Goal: Task Accomplishment & Management: Use online tool/utility

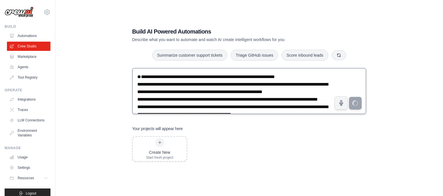
scroll to position [63, 0]
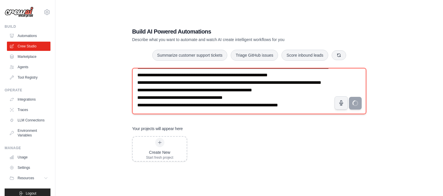
click at [260, 90] on textarea "**********" at bounding box center [249, 91] width 234 height 46
click at [277, 97] on textarea "**********" at bounding box center [249, 91] width 234 height 46
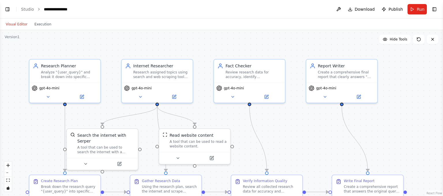
scroll to position [204, 0]
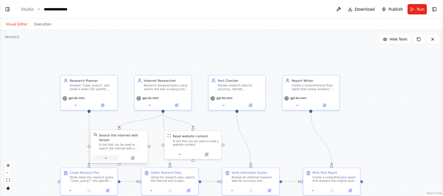
click at [107, 155] on button at bounding box center [106, 157] width 26 height 5
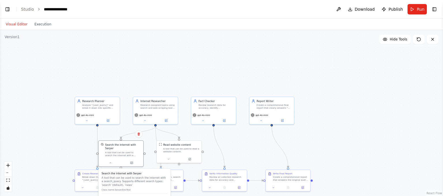
click at [128, 176] on p "A tool that can be used to search the internet with a search_query. Supports di…" at bounding box center [135, 180] width 66 height 11
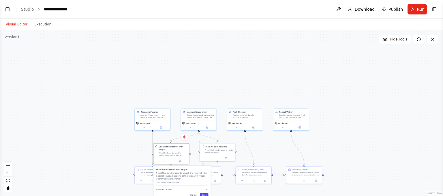
click at [205, 193] on button "Save" at bounding box center [204, 195] width 8 height 4
click at [227, 151] on div "A tool that can be used to read a website content." at bounding box center [219, 150] width 29 height 5
click at [211, 147] on div "Read website content" at bounding box center [216, 145] width 22 height 3
click at [226, 158] on icon at bounding box center [226, 157] width 2 height 2
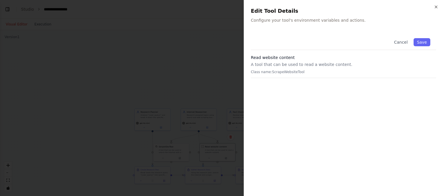
click at [318, 24] on div "Close Edit Tool Details Configure your tool's environment variables and actions…" at bounding box center [343, 98] width 199 height 196
drag, startPoint x: 274, startPoint y: 63, endPoint x: 320, endPoint y: 63, distance: 46.4
click at [320, 63] on p "A tool that can be used to read a website content." at bounding box center [343, 64] width 185 height 6
drag, startPoint x: 326, startPoint y: 32, endPoint x: 339, endPoint y: 14, distance: 21.4
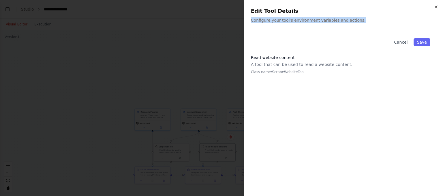
click at [339, 14] on div "Close Edit Tool Details Configure your tool's environment variables and actions…" at bounding box center [343, 98] width 199 height 196
click at [339, 14] on h2 "Edit Tool Details" at bounding box center [343, 11] width 185 height 8
drag, startPoint x: 347, startPoint y: 22, endPoint x: 425, endPoint y: 38, distance: 79.4
click at [425, 38] on div "Close Edit Tool Details Configure your tool's environment variables and actions…" at bounding box center [343, 98] width 199 height 196
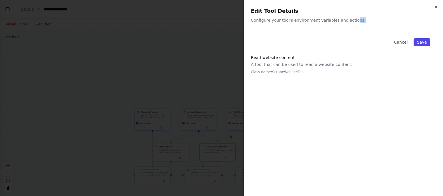
click at [425, 38] on button "Save" at bounding box center [422, 42] width 17 height 8
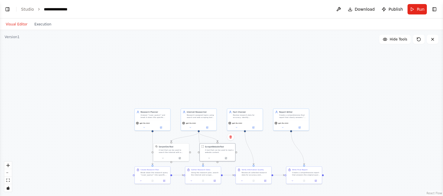
click at [401, 155] on div ".deletable-edge-delete-btn { width: 20px; height: 20px; border: 0px solid #ffff…" at bounding box center [221, 113] width 443 height 166
click at [421, 142] on div ".deletable-edge-delete-btn { width: 20px; height: 20px; border: 0px solid #ffff…" at bounding box center [221, 113] width 443 height 166
click at [183, 160] on div at bounding box center [170, 157] width 35 height 6
click at [181, 157] on icon at bounding box center [180, 157] width 2 height 2
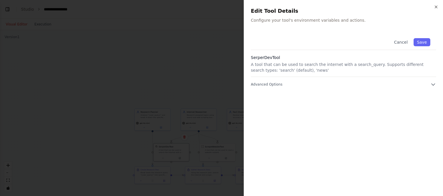
click at [271, 59] on h3 "SerperDevTool" at bounding box center [343, 58] width 185 height 6
click at [296, 18] on p "Configure your tool's environment variables and actions." at bounding box center [343, 20] width 185 height 6
click at [280, 13] on h2 "Edit Tool Details" at bounding box center [343, 11] width 185 height 8
click at [276, 70] on p "A tool that can be used to search the internet with a search_query. Supports di…" at bounding box center [343, 67] width 185 height 12
click at [267, 88] on div "Cancel Save SerperDevTool A tool that can be used to search the internet with a…" at bounding box center [343, 110] width 185 height 156
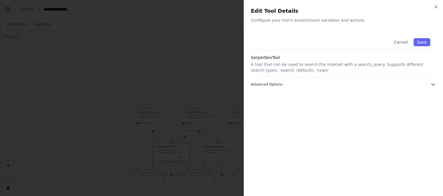
click at [275, 85] on span "Advanced Options" at bounding box center [266, 84] width 31 height 5
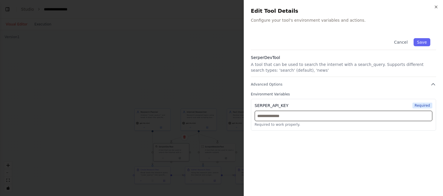
click at [328, 114] on input "text" at bounding box center [344, 115] width 178 height 10
paste input "**********"
type input "**********"
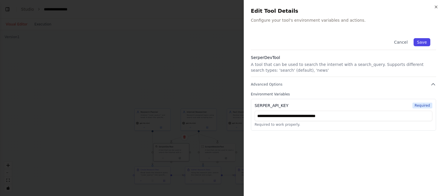
click at [420, 42] on button "Save" at bounding box center [422, 42] width 17 height 8
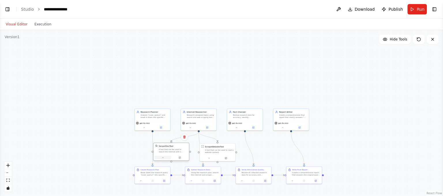
click at [164, 156] on icon at bounding box center [163, 157] width 2 height 2
click at [167, 183] on button "Advanced Options" at bounding box center [182, 182] width 52 height 3
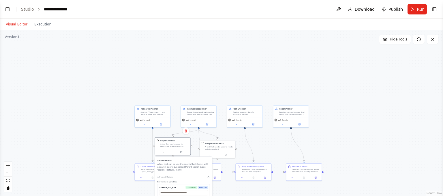
drag, startPoint x: 178, startPoint y: 188, endPoint x: 181, endPoint y: 178, distance: 10.4
click at [181, 180] on label "Environment Variables" at bounding box center [183, 181] width 52 height 2
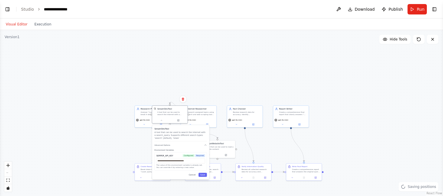
drag, startPoint x: 181, startPoint y: 178, endPoint x: 178, endPoint y: 146, distance: 32.4
click at [178, 149] on label "Environment Variables" at bounding box center [180, 150] width 52 height 2
click at [202, 172] on button "Save" at bounding box center [202, 172] width 8 height 4
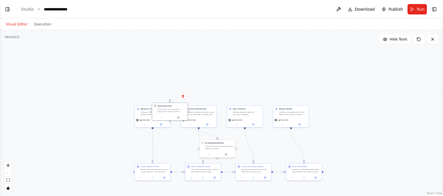
click at [216, 149] on div "A tool that can be used to read a website content." at bounding box center [219, 147] width 29 height 5
drag, startPoint x: 174, startPoint y: 107, endPoint x: 179, endPoint y: 146, distance: 39.2
click at [179, 146] on div "SerperDevTool A tool that can be used to search the internet with a search_quer…" at bounding box center [177, 145] width 29 height 8
click at [217, 146] on div "A tool that can be used to read a website content." at bounding box center [219, 147] width 29 height 5
click at [209, 154] on icon at bounding box center [209, 154] width 2 height 2
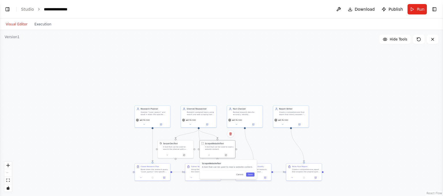
click at [376, 115] on div ".deletable-edge-delete-btn { width: 20px; height: 20px; border: 0px solid #ffff…" at bounding box center [221, 113] width 443 height 166
click at [343, 8] on button at bounding box center [338, 9] width 9 height 10
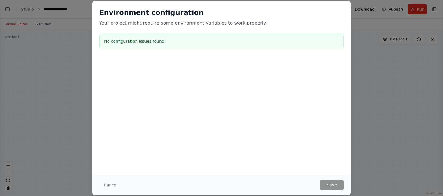
click at [261, 141] on div "Environment configuration Your project might require some environment variables…" at bounding box center [221, 87] width 258 height 173
click at [231, 23] on p "Your project might require some environment variables to work properly." at bounding box center [221, 23] width 245 height 7
click at [142, 40] on h3 "No configuration issues found." at bounding box center [221, 41] width 235 height 6
click at [111, 184] on button "Cancel" at bounding box center [110, 184] width 23 height 10
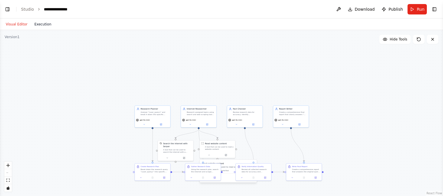
click at [38, 24] on button "Execution" at bounding box center [43, 24] width 24 height 7
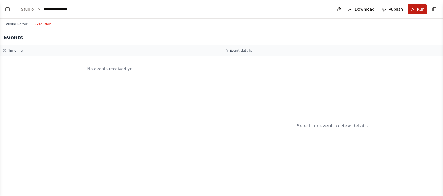
click at [415, 7] on button "Run" at bounding box center [417, 9] width 19 height 10
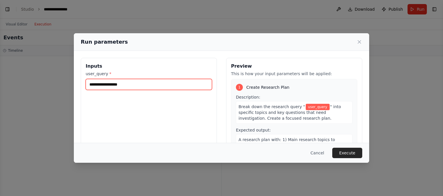
click at [126, 87] on input "user_query *" at bounding box center [149, 84] width 126 height 11
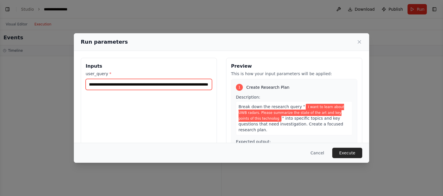
scroll to position [0, 68]
type input "**********"
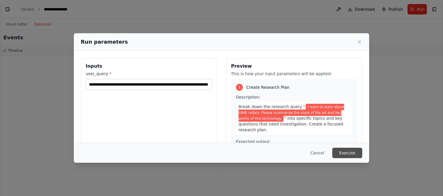
click at [350, 156] on button "Execute" at bounding box center [347, 152] width 30 height 10
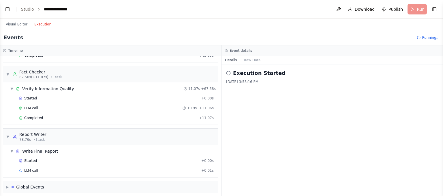
scroll to position [245, 0]
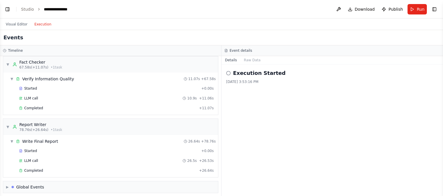
click at [302, 154] on div "Execution Started 8/12/2025, 3:53:16 PM" at bounding box center [333, 129] width 222 height 131
click at [228, 73] on icon at bounding box center [228, 73] width 5 height 5
click at [29, 184] on div "Global Events" at bounding box center [30, 187] width 28 height 6
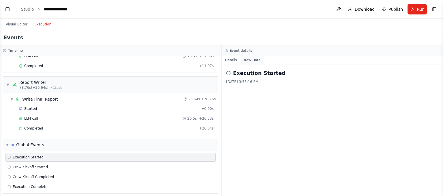
click at [253, 59] on button "Raw Data" at bounding box center [253, 60] width 24 height 8
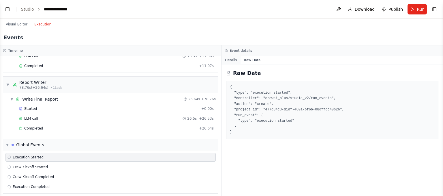
click at [231, 61] on button "Details" at bounding box center [231, 60] width 19 height 8
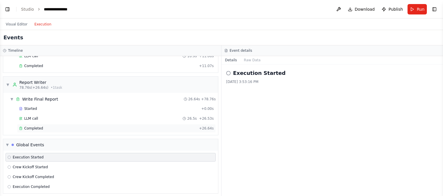
click at [35, 126] on span "Completed" at bounding box center [33, 128] width 19 height 5
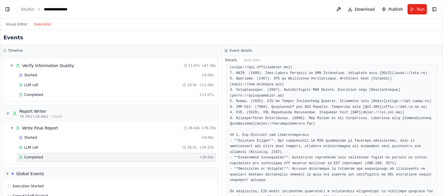
scroll to position [258, 0]
click at [75, 109] on div "▼ Report Writer 78.76s (+26.64s) • 1 task" at bounding box center [110, 114] width 215 height 16
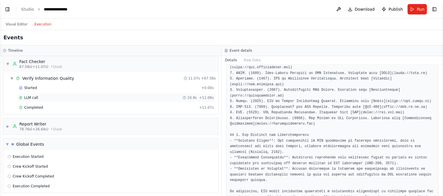
click at [51, 95] on div "LLM call 10.9s + 11.06s" at bounding box center [116, 97] width 195 height 5
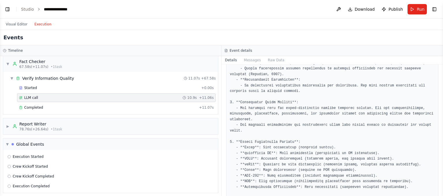
scroll to position [105, 0]
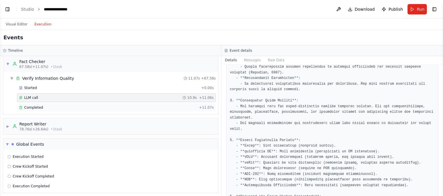
click at [42, 105] on div "Completed" at bounding box center [108, 107] width 178 height 5
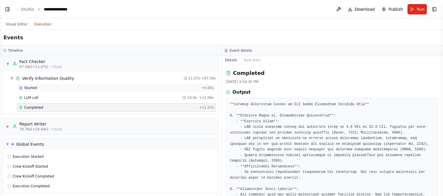
click at [38, 85] on div "Started" at bounding box center [109, 87] width 180 height 5
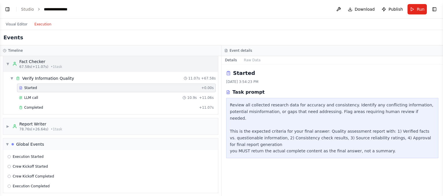
click at [67, 62] on div "▼ Fact Checker 67.58s (+11.07s) • 1 task" at bounding box center [110, 64] width 215 height 16
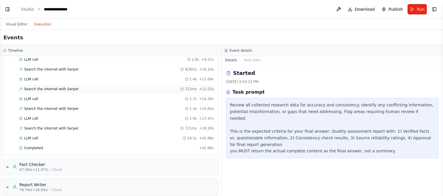
scroll to position [144, 0]
click at [64, 163] on div "▶ Fact Checker 67.58s (+11.07s) • 1 task" at bounding box center [110, 165] width 215 height 16
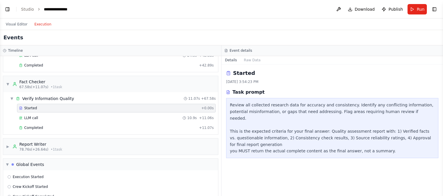
scroll to position [246, 0]
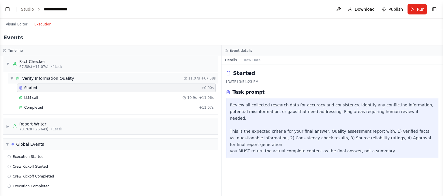
click at [73, 76] on div "▼ Verify Information Quality 11.07s + 67.58s" at bounding box center [113, 78] width 210 height 10
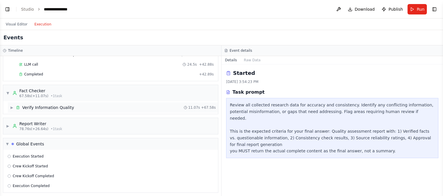
click at [59, 106] on div "Verify Information Quality" at bounding box center [48, 107] width 52 height 6
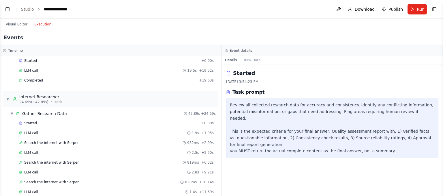
scroll to position [29, 0]
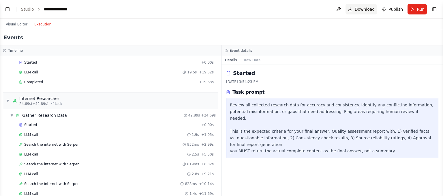
click at [369, 10] on span "Download" at bounding box center [365, 9] width 20 height 6
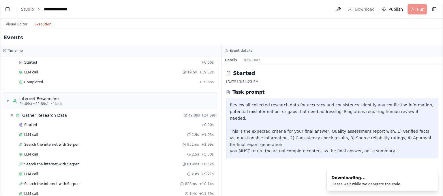
scroll to position [0, 0]
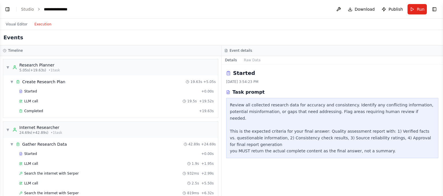
click at [289, 192] on div "Started 8/12/2025, 3:54:23 PM Task prompt Review all collected research data fo…" at bounding box center [333, 129] width 222 height 131
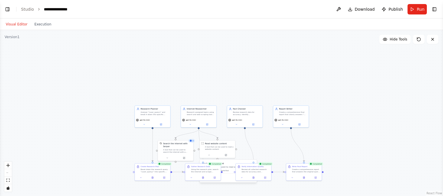
click at [14, 27] on button "Visual Editor" at bounding box center [16, 24] width 29 height 7
click at [9, 189] on icon "toggle interactivity" at bounding box center [8, 187] width 3 height 3
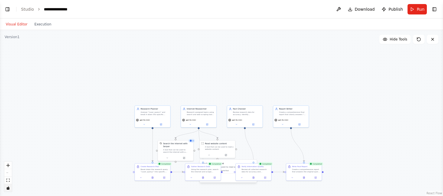
click at [9, 187] on icon "toggle interactivity" at bounding box center [8, 187] width 3 height 3
click at [152, 115] on div ".deletable-edge-delete-btn { width: 20px; height: 20px; border: 0px solid #ffff…" at bounding box center [221, 113] width 443 height 166
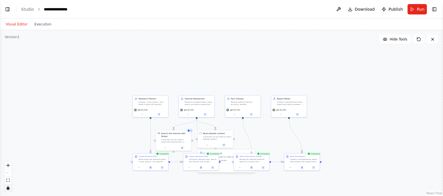
drag, startPoint x: 152, startPoint y: 115, endPoint x: 150, endPoint y: 105, distance: 10.4
click at [150, 105] on div ".deletable-edge-delete-btn { width: 20px; height: 20px; border: 0px solid #ffff…" at bounding box center [221, 113] width 443 height 166
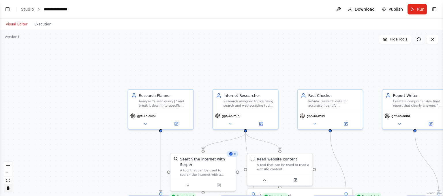
click at [419, 40] on icon at bounding box center [418, 39] width 5 height 5
click at [433, 42] on button at bounding box center [433, 39] width 12 height 9
click at [431, 37] on icon at bounding box center [432, 39] width 5 height 5
click at [433, 39] on icon at bounding box center [432, 39] width 2 height 2
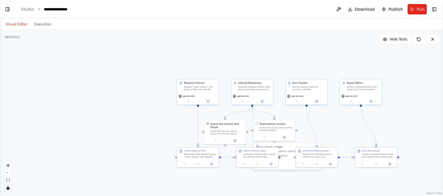
click at [438, 193] on link "React Flow" at bounding box center [435, 192] width 16 height 3
click at [9, 39] on div "Version 1" at bounding box center [12, 37] width 15 height 5
click at [14, 25] on button "Visual Editor" at bounding box center [16, 24] width 29 height 7
click at [27, 11] on link "Studio" at bounding box center [27, 9] width 13 height 5
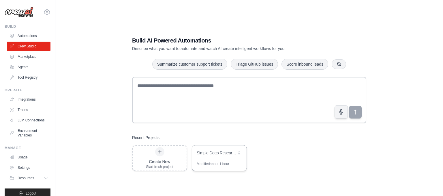
click at [218, 161] on div "Modified about 1 hour" at bounding box center [213, 163] width 33 height 5
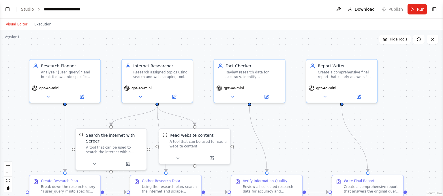
scroll to position [204, 0]
click at [419, 40] on icon at bounding box center [418, 39] width 5 height 5
click at [435, 11] on button "Toggle Right Sidebar" at bounding box center [434, 9] width 8 height 8
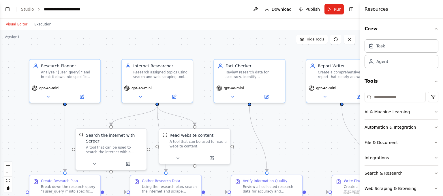
scroll to position [9, 0]
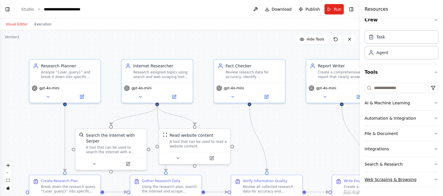
click at [388, 181] on button "Web Scraping & Browsing" at bounding box center [402, 179] width 74 height 15
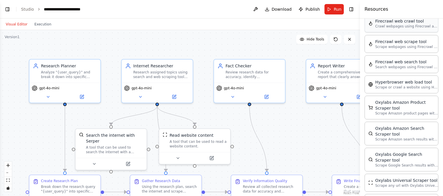
scroll to position [209, 0]
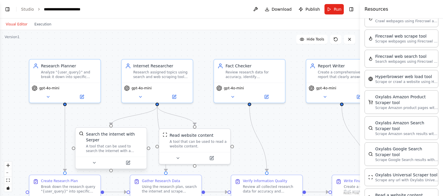
click at [119, 134] on div "Search the internet with Serper" at bounding box center [114, 137] width 57 height 12
click at [104, 144] on div "A tool that can be used to search the internet with a search_query. Supports di…" at bounding box center [114, 148] width 57 height 9
click at [176, 149] on div "Read website content A tool that can be used to read a website content." at bounding box center [194, 138] width 71 height 23
click at [181, 157] on button at bounding box center [178, 156] width 33 height 7
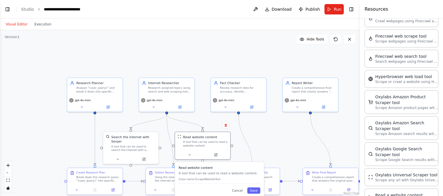
drag, startPoint x: 208, startPoint y: 176, endPoint x: 217, endPoint y: 176, distance: 8.4
click at [217, 176] on div "Read website content A tool that can be used to read a website content. Class n…" at bounding box center [220, 174] width 82 height 18
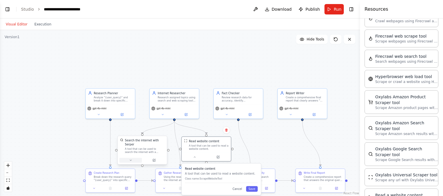
click at [131, 158] on icon at bounding box center [130, 159] width 3 height 3
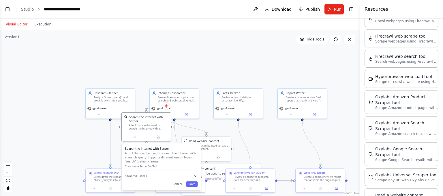
drag, startPoint x: 148, startPoint y: 181, endPoint x: 152, endPoint y: 157, distance: 23.6
click at [152, 157] on p "A tool that can be used to search the internet with a search_query. Supports di…" at bounding box center [161, 157] width 73 height 12
click at [139, 174] on div "Search the internet with Serper A tool that can be used to search the internet …" at bounding box center [161, 166] width 79 height 47
click at [140, 174] on span "Advanced Options" at bounding box center [136, 175] width 22 height 3
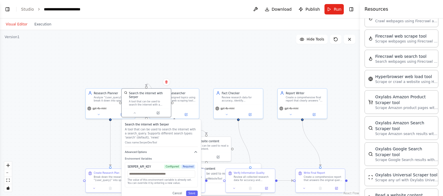
drag, startPoint x: 153, startPoint y: 172, endPoint x: 153, endPoint y: 149, distance: 22.5
click at [153, 149] on div "Search the internet with Serper A tool that can be used to search the internet …" at bounding box center [161, 159] width 79 height 80
click at [330, 139] on div ".deletable-edge-delete-btn { width: 20px; height: 20px; border: 0px solid #ffff…" at bounding box center [180, 113] width 360 height 166
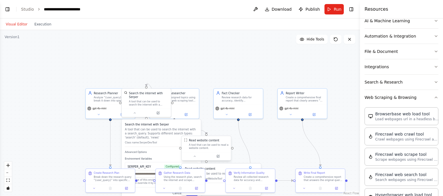
scroll to position [89, 0]
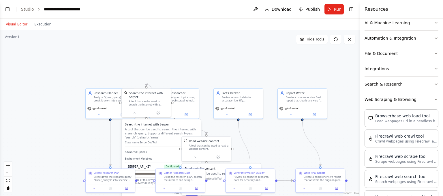
click at [159, 122] on div "Search the internet with Serper A tool that can be used to search the internet …" at bounding box center [161, 134] width 73 height 24
click at [27, 122] on div ".deletable-edge-delete-btn { width: 20px; height: 20px; border: 0px solid #ffff…" at bounding box center [180, 113] width 360 height 166
click at [249, 45] on div ".deletable-edge-delete-btn { width: 20px; height: 20px; border: 0px solid #ffff…" at bounding box center [180, 113] width 360 height 166
click at [339, 40] on button at bounding box center [336, 39] width 12 height 9
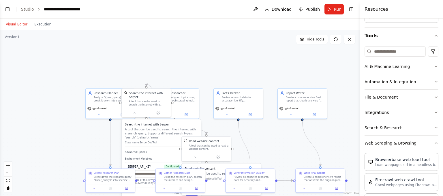
scroll to position [46, 0]
click at [414, 142] on button "Web Scraping & Browsing" at bounding box center [402, 142] width 74 height 15
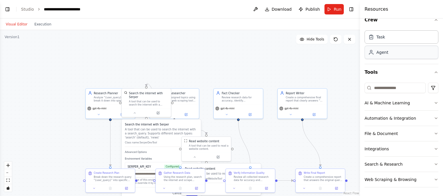
click at [394, 55] on div "Agent" at bounding box center [402, 52] width 74 height 13
click at [436, 72] on icon "button" at bounding box center [436, 72] width 5 height 5
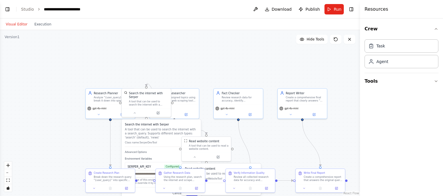
click at [377, 10] on h4 "Resources" at bounding box center [377, 9] width 24 height 7
click at [351, 8] on button "Toggle Right Sidebar" at bounding box center [351, 9] width 8 height 8
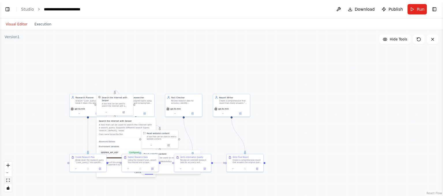
click at [7, 182] on button "fit view" at bounding box center [7, 179] width 7 height 7
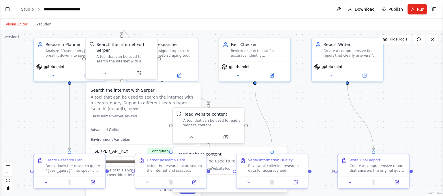
click at [138, 94] on p "A tool that can be used to search the internet with a search_query. Supports di…" at bounding box center [143, 102] width 105 height 17
click at [129, 87] on h3 "Search the internet with Serper" at bounding box center [143, 90] width 105 height 6
click at [106, 70] on div at bounding box center [121, 72] width 71 height 12
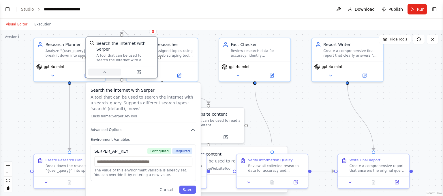
click at [104, 70] on icon at bounding box center [104, 72] width 5 height 5
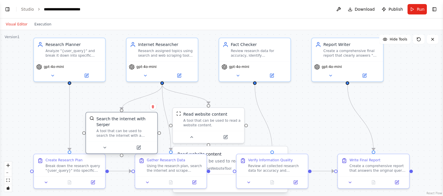
drag, startPoint x: 114, startPoint y: 50, endPoint x: 115, endPoint y: 124, distance: 74.4
click at [115, 128] on div "A tool that can be used to search the internet with a search_query. Supports di…" at bounding box center [124, 132] width 57 height 9
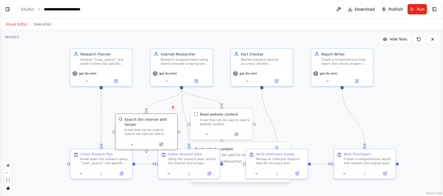
click at [232, 149] on h3 "Read website content" at bounding box center [240, 148] width 91 height 5
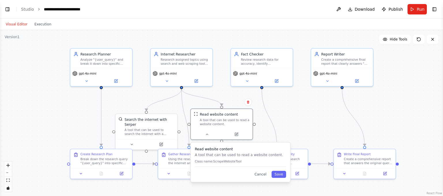
drag, startPoint x: 232, startPoint y: 149, endPoint x: 234, endPoint y: 151, distance: 3.1
click at [234, 151] on h3 "Read website content" at bounding box center [240, 148] width 91 height 5
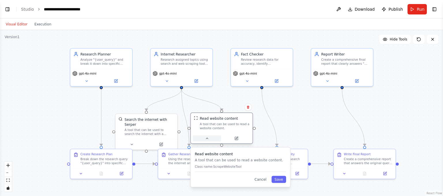
click at [209, 138] on icon at bounding box center [207, 138] width 4 height 4
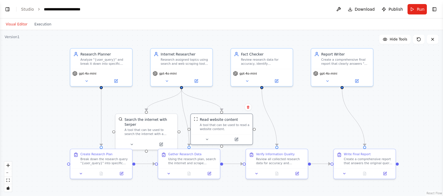
click at [415, 111] on div ".deletable-edge-delete-btn { width: 20px; height: 20px; border: 0px solid #ffff…" at bounding box center [221, 113] width 443 height 166
click at [419, 39] on icon at bounding box center [418, 39] width 5 height 5
click at [387, 41] on icon at bounding box center [385, 39] width 5 height 5
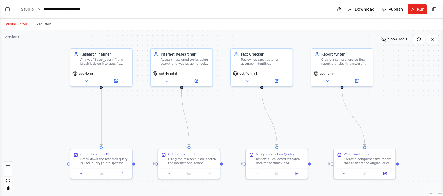
click at [389, 41] on button "Show Tools" at bounding box center [394, 39] width 33 height 9
click at [435, 40] on button at bounding box center [433, 39] width 12 height 9
click at [432, 38] on icon at bounding box center [432, 39] width 2 height 2
click at [370, 10] on span "Download" at bounding box center [365, 9] width 20 height 6
click at [23, 24] on button "Visual Editor" at bounding box center [16, 24] width 29 height 7
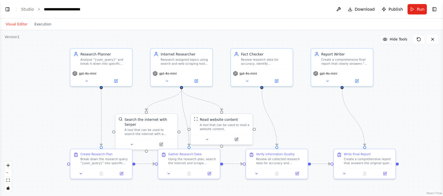
click at [23, 24] on button "Visual Editor" at bounding box center [16, 24] width 29 height 7
click at [14, 38] on div "Version 1" at bounding box center [12, 37] width 15 height 5
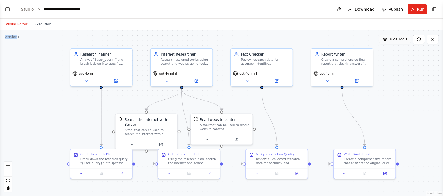
click at [14, 38] on div "Version 1" at bounding box center [12, 37] width 15 height 5
click at [23, 9] on link "Studio" at bounding box center [27, 9] width 13 height 5
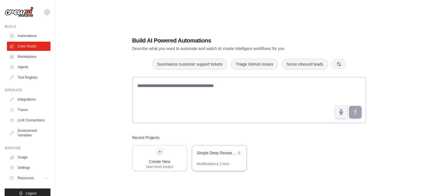
click at [214, 156] on div "Simple Deep Research Crew" at bounding box center [217, 153] width 40 height 7
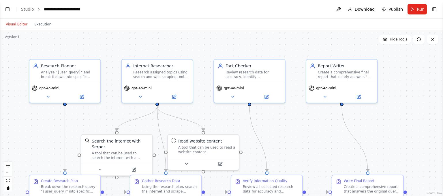
scroll to position [204, 0]
click at [27, 11] on link "Studio" at bounding box center [27, 9] width 13 height 5
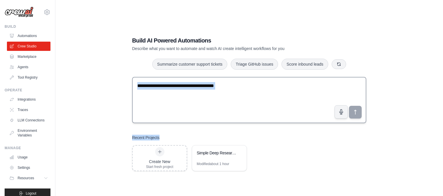
drag, startPoint x: 215, startPoint y: 156, endPoint x: 240, endPoint y: 107, distance: 55.3
click at [240, 107] on div "Build AI Powered Automations Describe what you want to automate and watch AI cr…" at bounding box center [249, 103] width 248 height 153
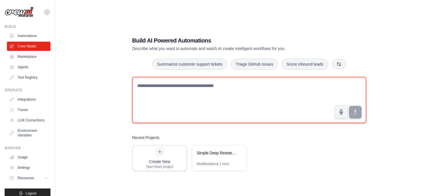
click at [240, 107] on textarea at bounding box center [249, 100] width 234 height 46
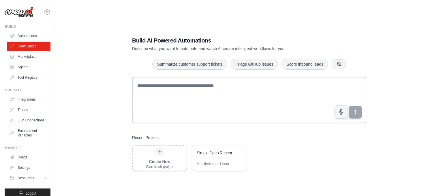
click at [369, 172] on div "Build AI Powered Automations Describe what you want to automate and watch AI cr…" at bounding box center [249, 103] width 248 height 153
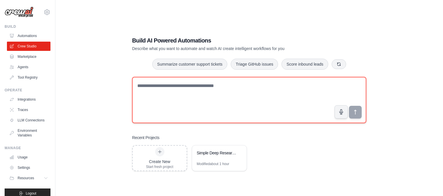
click at [242, 102] on textarea at bounding box center [249, 100] width 234 height 46
type textarea "**********"
click at [265, 87] on textarea "**********" at bounding box center [249, 100] width 234 height 46
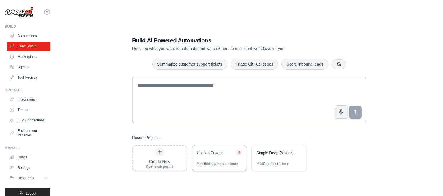
click at [241, 151] on button at bounding box center [239, 152] width 6 height 6
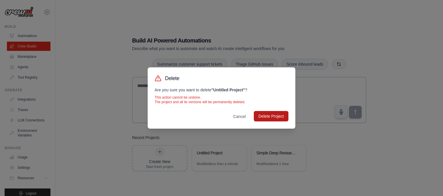
click at [274, 115] on button "Delete Project" at bounding box center [271, 116] width 35 height 10
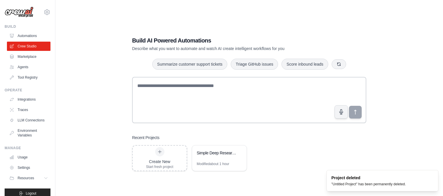
click at [284, 163] on div "Create New Start fresh project Simple Deep Research Crew Modified about 1 hour" at bounding box center [249, 158] width 234 height 26
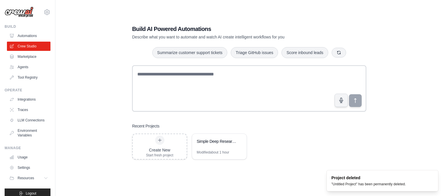
click at [267, 158] on div "Create New Start fresh project Simple Deep Research Crew Modified about 1 hour" at bounding box center [249, 146] width 234 height 26
click at [227, 148] on div "Simple Deep Research Crew" at bounding box center [219, 142] width 55 height 16
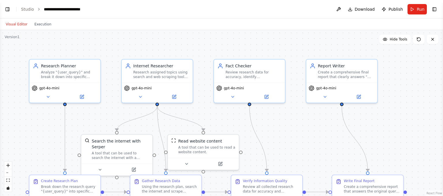
scroll to position [204, 0]
click at [40, 22] on button "Execution" at bounding box center [43, 24] width 24 height 7
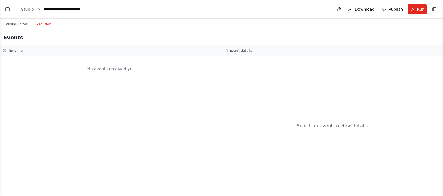
click at [40, 22] on button "Execution" at bounding box center [43, 24] width 24 height 7
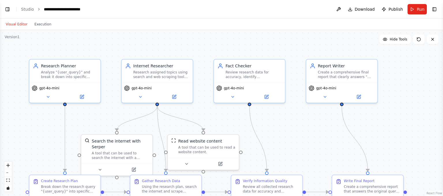
click at [4, 22] on button "Visual Editor" at bounding box center [16, 24] width 29 height 7
click at [5, 7] on button "Toggle Left Sidebar" at bounding box center [7, 9] width 8 height 8
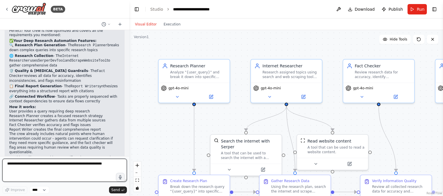
click at [42, 168] on textarea at bounding box center [64, 169] width 125 height 23
type textarea "**********"
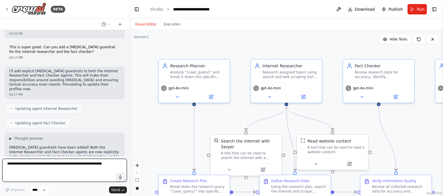
scroll to position [343, 0]
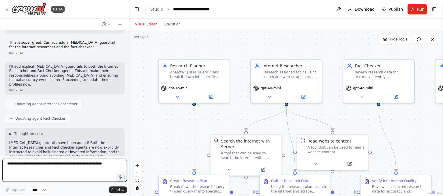
click at [86, 162] on textarea at bounding box center [64, 169] width 125 height 23
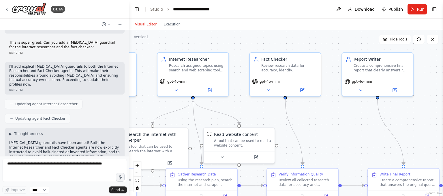
drag, startPoint x: 423, startPoint y: 133, endPoint x: 322, endPoint y: 125, distance: 101.2
click at [322, 125] on div ".deletable-edge-delete-btn { width: 20px; height: 20px; border: 0px solid #ffff…" at bounding box center [286, 113] width 314 height 166
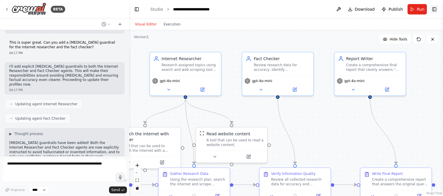
drag, startPoint x: 437, startPoint y: 14, endPoint x: 436, endPoint y: 10, distance: 4.5
click at [436, 10] on header "**********" at bounding box center [286, 9] width 314 height 18
click at [436, 10] on button "Toggle Right Sidebar" at bounding box center [434, 9] width 8 height 8
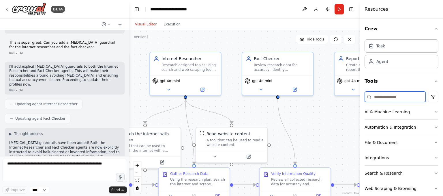
click at [397, 97] on input at bounding box center [395, 96] width 61 height 10
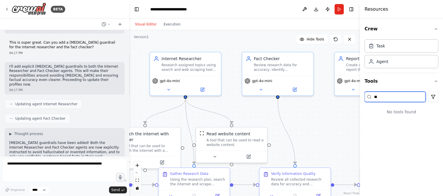
type input "*"
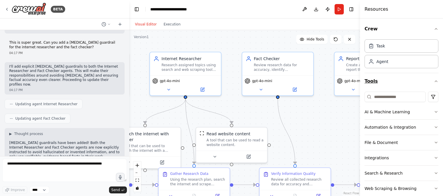
click at [433, 82] on button "Tools" at bounding box center [402, 81] width 74 height 16
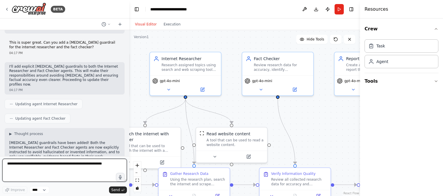
click at [36, 172] on textarea at bounding box center [64, 169] width 125 height 23
type textarea "**********"
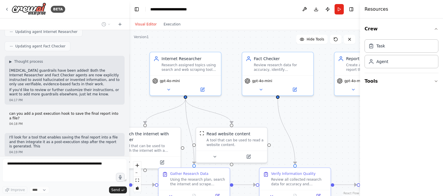
scroll to position [419, 0]
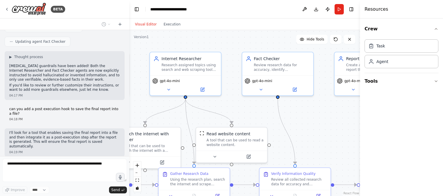
click at [58, 128] on div "Hello! I'm the CrewAI assistant. What kind of automation do you want to build? …" at bounding box center [64, 93] width 129 height 126
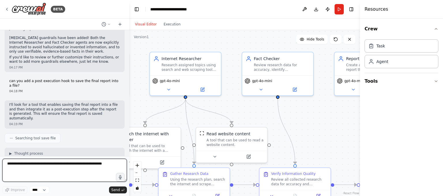
scroll to position [452, 0]
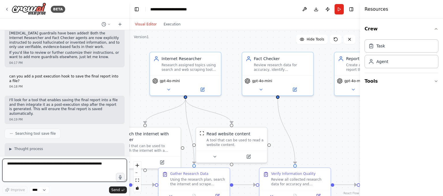
click at [73, 166] on textarea at bounding box center [64, 169] width 125 height 23
click at [64, 170] on textarea at bounding box center [64, 169] width 125 height 23
type textarea "**********"
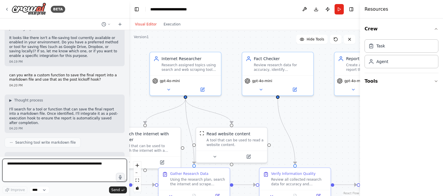
scroll to position [576, 0]
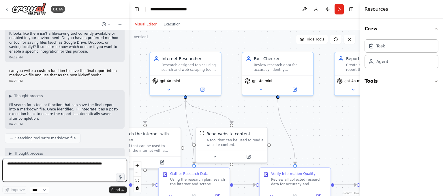
click at [58, 170] on textarea at bounding box center [64, 169] width 125 height 23
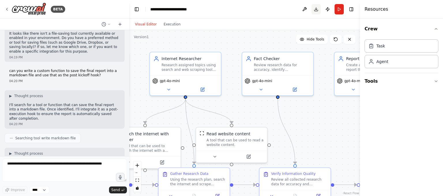
click at [313, 7] on button "Download" at bounding box center [315, 9] width 9 height 10
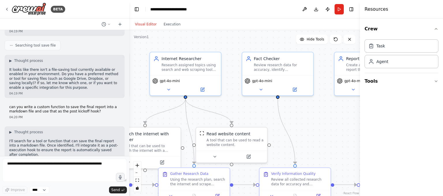
scroll to position [541, 0]
drag, startPoint x: 106, startPoint y: 28, endPoint x: 110, endPoint y: 23, distance: 6.7
click at [110, 23] on div at bounding box center [64, 24] width 129 height 12
click at [110, 23] on icon at bounding box center [108, 23] width 3 height 3
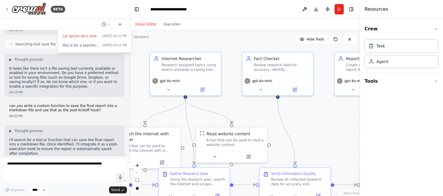
click at [108, 68] on div at bounding box center [64, 98] width 129 height 196
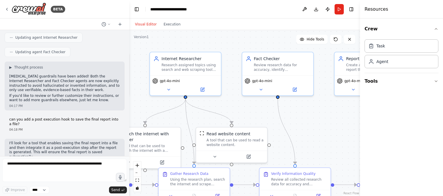
scroll to position [402, 0]
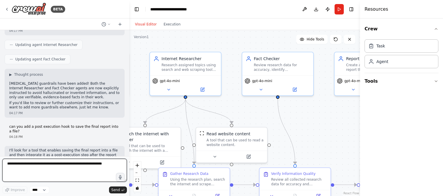
click at [57, 172] on textarea at bounding box center [64, 169] width 125 height 23
paste textarea "**********"
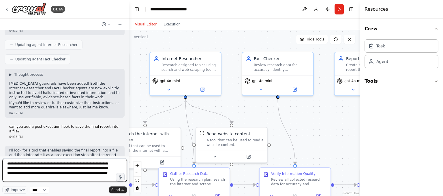
type textarea "**********"
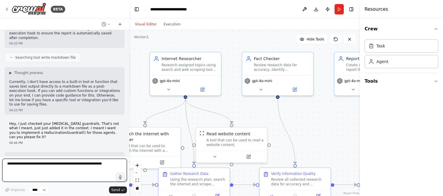
scroll to position [661, 0]
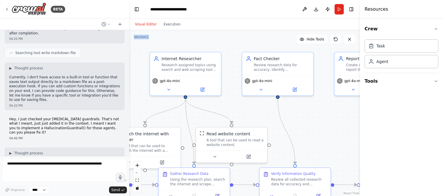
drag, startPoint x: 38, startPoint y: 126, endPoint x: 50, endPoint y: 163, distance: 39.0
click at [50, 156] on div "Hello! I'm the CrewAI assistant. What kind of automation do you want to build? …" at bounding box center [64, 93] width 129 height 126
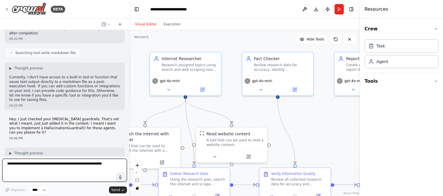
click at [50, 163] on textarea at bounding box center [64, 169] width 125 height 23
type textarea "**********"
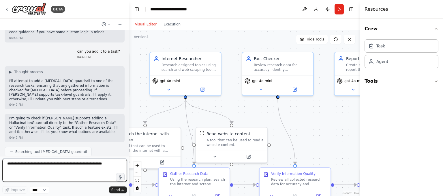
scroll to position [827, 0]
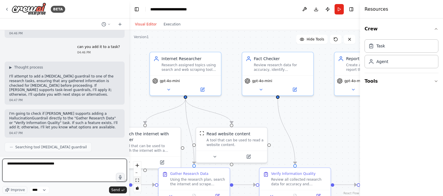
paste textarea "**********"
type textarea "**********"
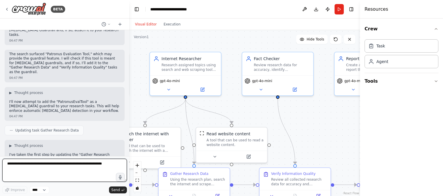
scroll to position [1122, 0]
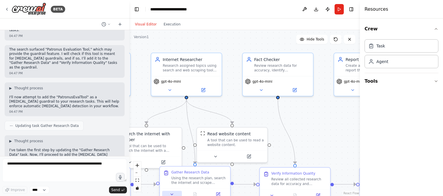
click at [174, 191] on button at bounding box center [172, 193] width 20 height 7
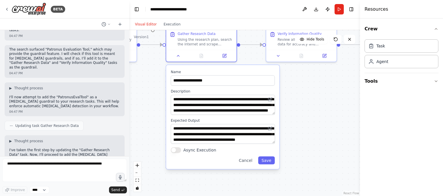
drag, startPoint x: 246, startPoint y: 189, endPoint x: 252, endPoint y: 42, distance: 148.1
click at [252, 42] on div ".deletable-edge-delete-btn { width: 20px; height: 20px; border: 0px solid #ffff…" at bounding box center [244, 113] width 231 height 166
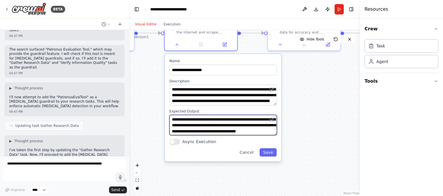
click at [209, 122] on textarea "**********" at bounding box center [223, 125] width 108 height 20
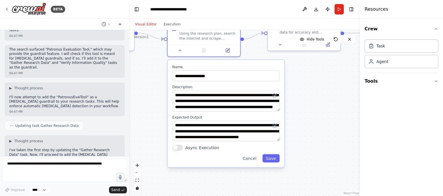
drag, startPoint x: 274, startPoint y: 92, endPoint x: 275, endPoint y: 100, distance: 8.4
click at [275, 100] on div "**********" at bounding box center [225, 101] width 107 height 20
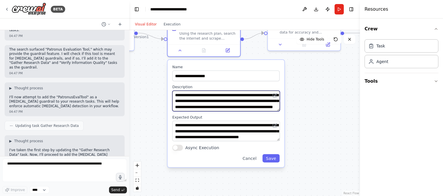
click at [254, 108] on textarea "**********" at bounding box center [226, 101] width 108 height 20
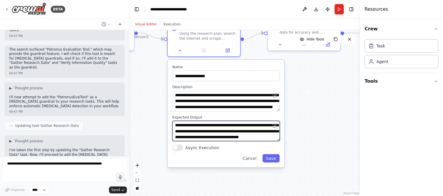
click at [220, 138] on textarea "**********" at bounding box center [226, 130] width 108 height 20
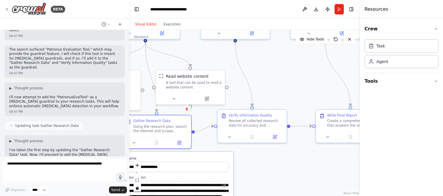
drag, startPoint x: 344, startPoint y: 84, endPoint x: 297, endPoint y: 209, distance: 134.2
click at [297, 195] on div ".deletable-edge-delete-btn { width: 20px; height: 20px; border: 0px solid #ffff…" at bounding box center [244, 113] width 231 height 166
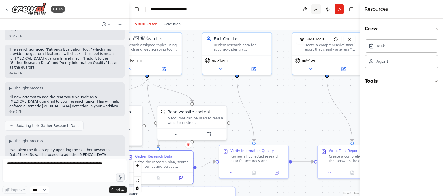
click at [315, 9] on button "Download" at bounding box center [315, 9] width 9 height 10
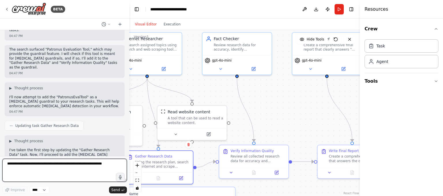
click at [23, 179] on textarea at bounding box center [64, 169] width 125 height 23
paste textarea "**********"
drag, startPoint x: 94, startPoint y: 171, endPoint x: 57, endPoint y: 168, distance: 37.1
click at [57, 168] on textarea "**********" at bounding box center [64, 169] width 125 height 23
click at [40, 164] on textarea "**********" at bounding box center [64, 169] width 125 height 23
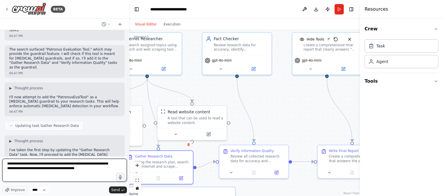
paste textarea "**********"
click at [85, 175] on textarea "**********" at bounding box center [64, 169] width 125 height 23
type textarea "**********"
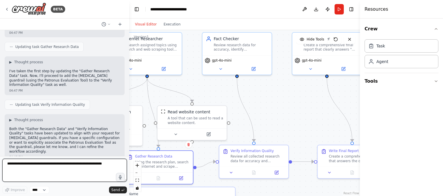
scroll to position [1206, 0]
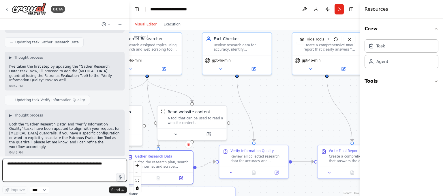
click at [88, 169] on textarea at bounding box center [64, 169] width 125 height 23
type textarea "*"
